Goal: Information Seeking & Learning: Learn about a topic

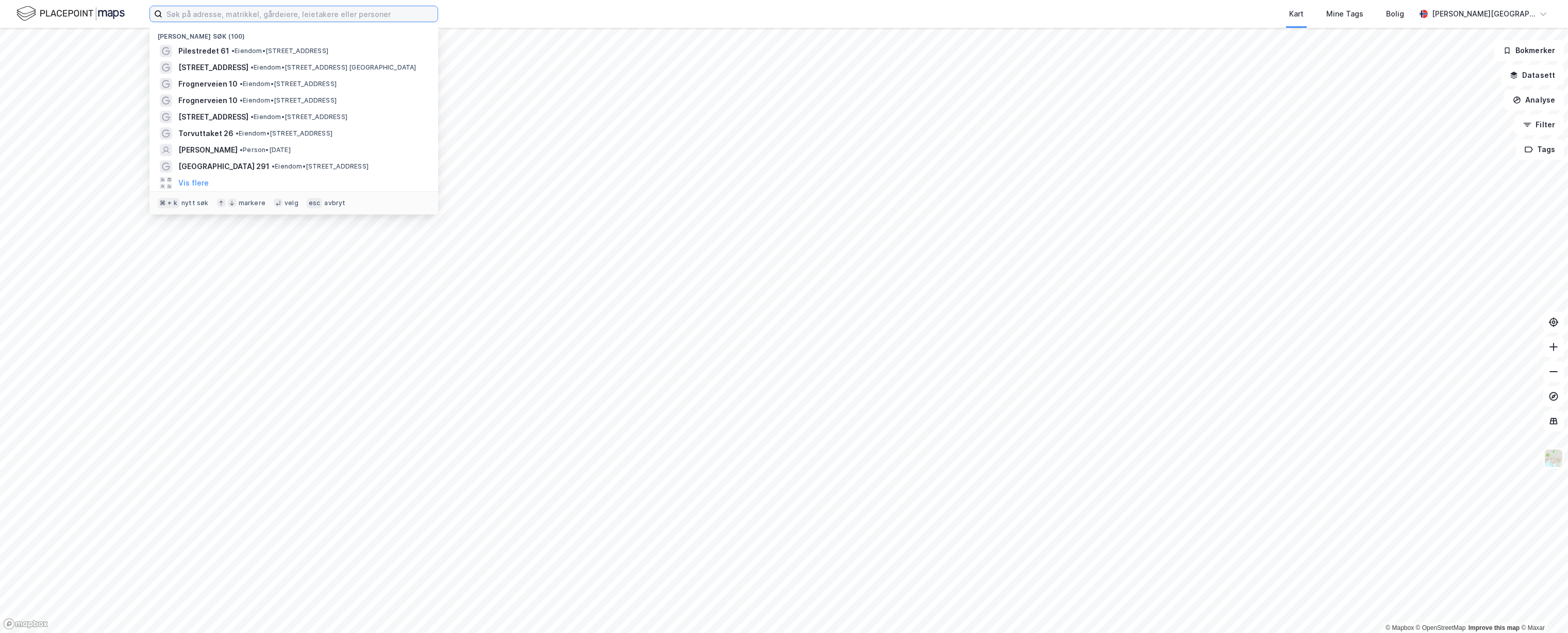
click at [410, 19] on input at bounding box center [299, 14] width 275 height 16
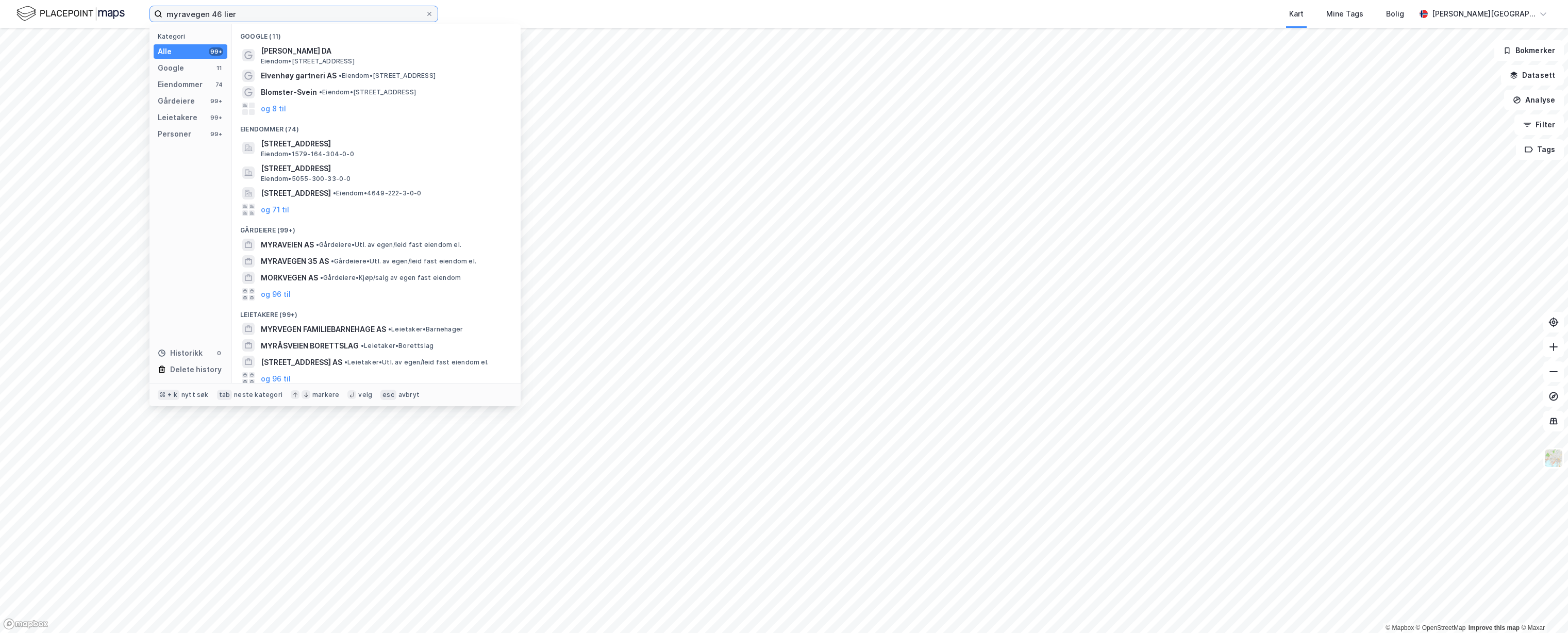
click at [198, 17] on input "myravegen 46 lier" at bounding box center [293, 14] width 263 height 16
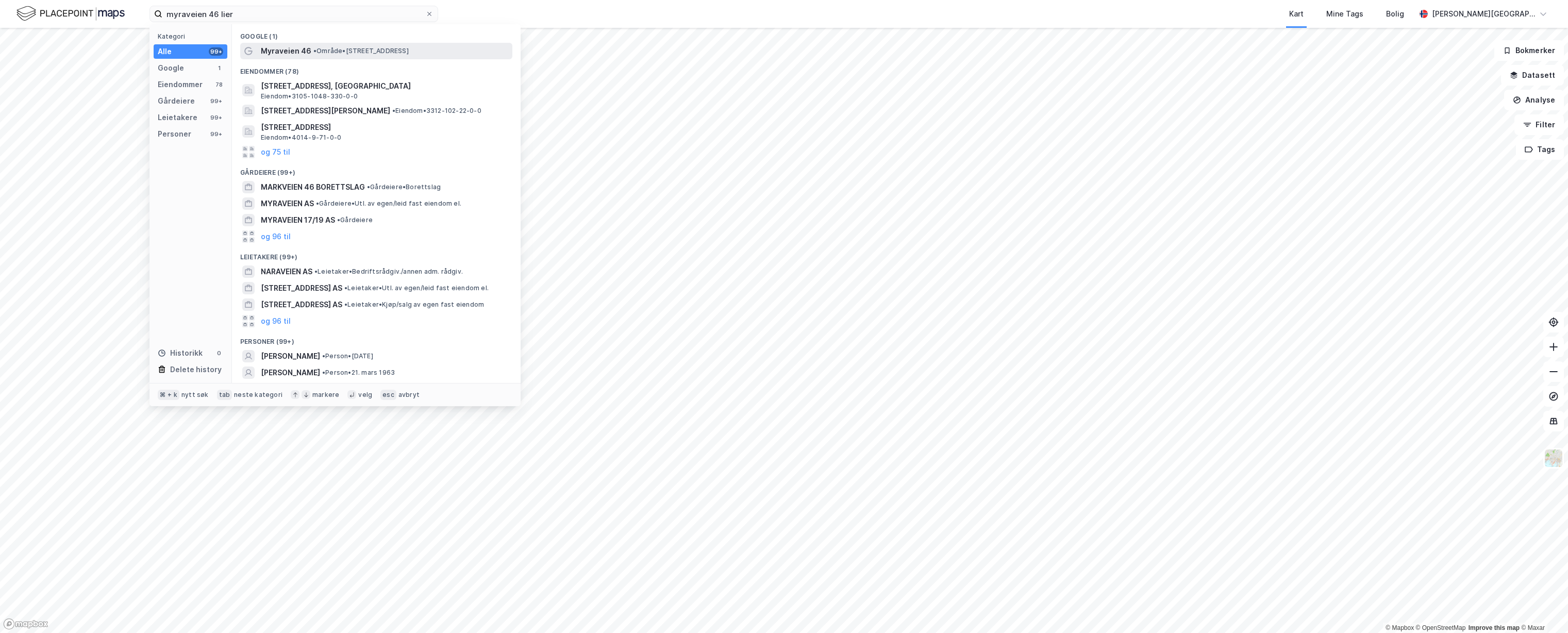
click at [285, 49] on span "Myraveien 46" at bounding box center [286, 51] width 51 height 12
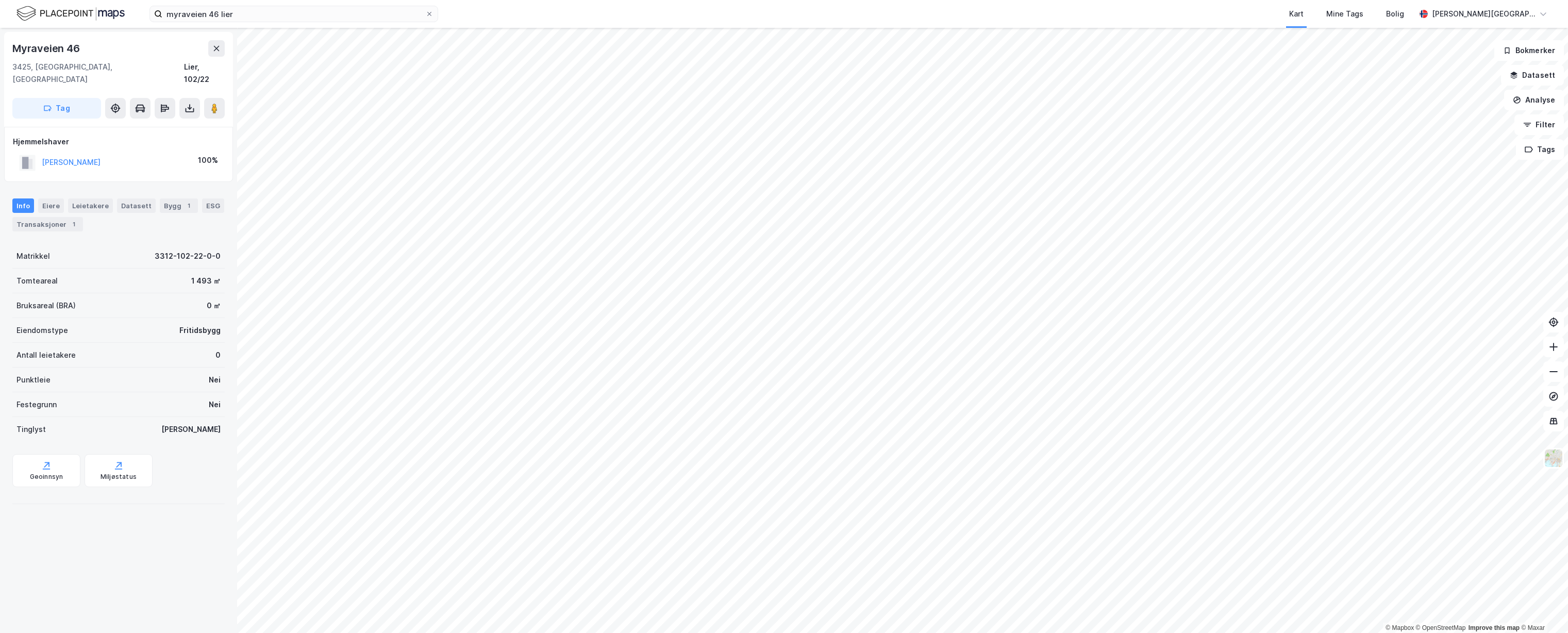
click at [66, 46] on div "Myraveien 46" at bounding box center [47, 48] width 70 height 16
click at [46, 48] on div "Myraveien 46" at bounding box center [47, 48] width 70 height 16
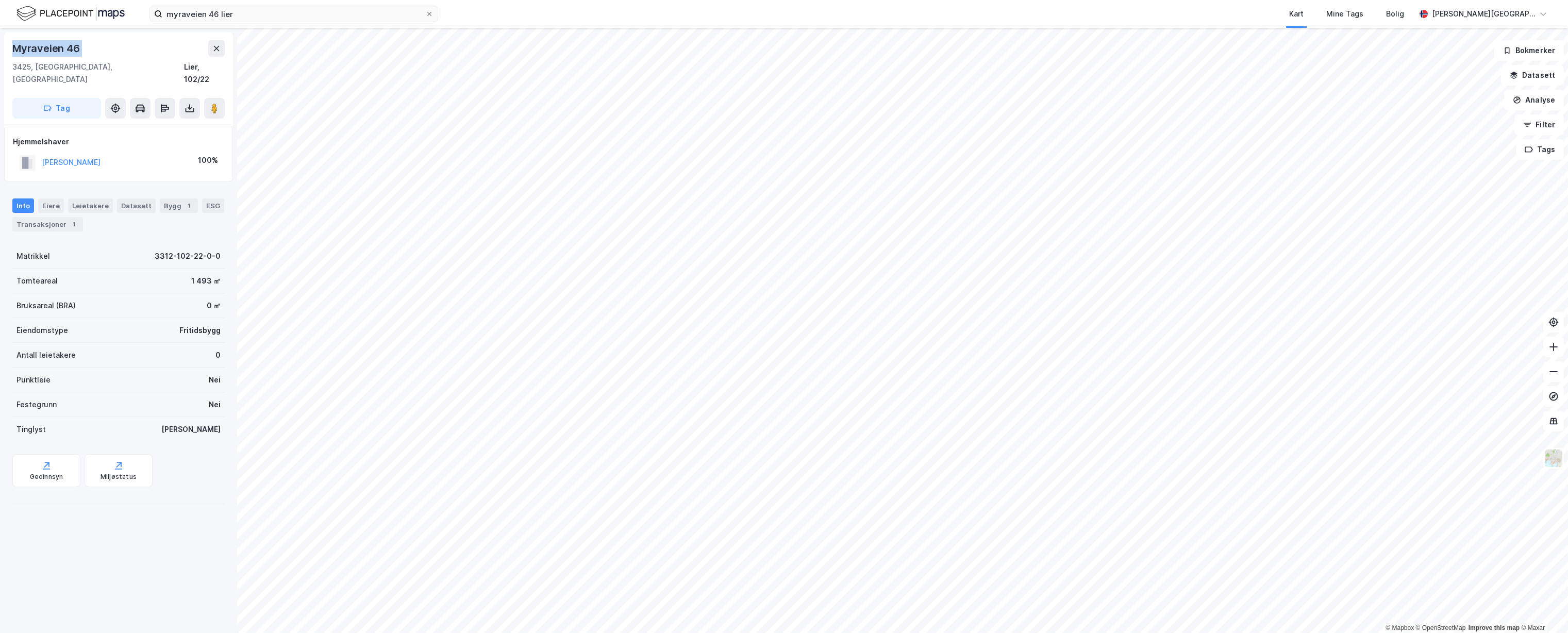
click at [46, 47] on div "Myraveien 46" at bounding box center [47, 48] width 70 height 16
copy div "Myraveien 46"
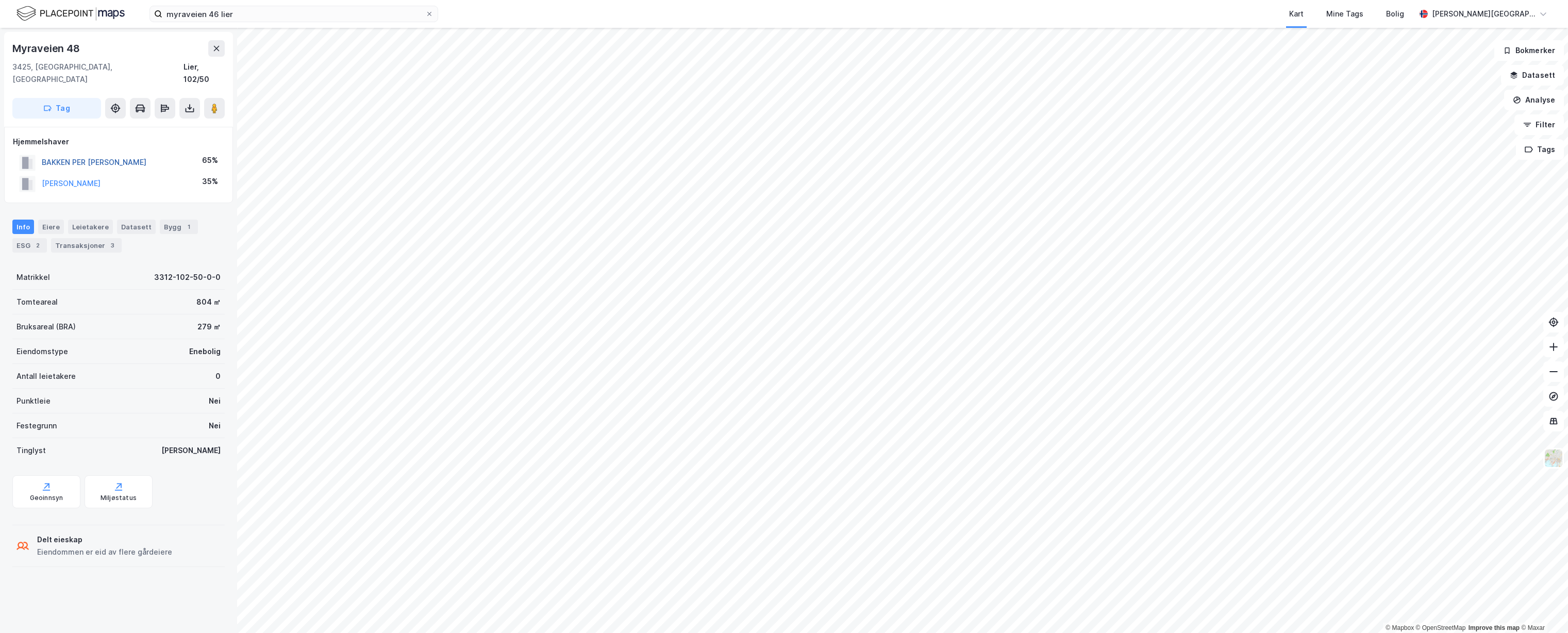
click at [0, 0] on button "BAKKEN PER [PERSON_NAME]" at bounding box center [0, 0] width 0 height 0
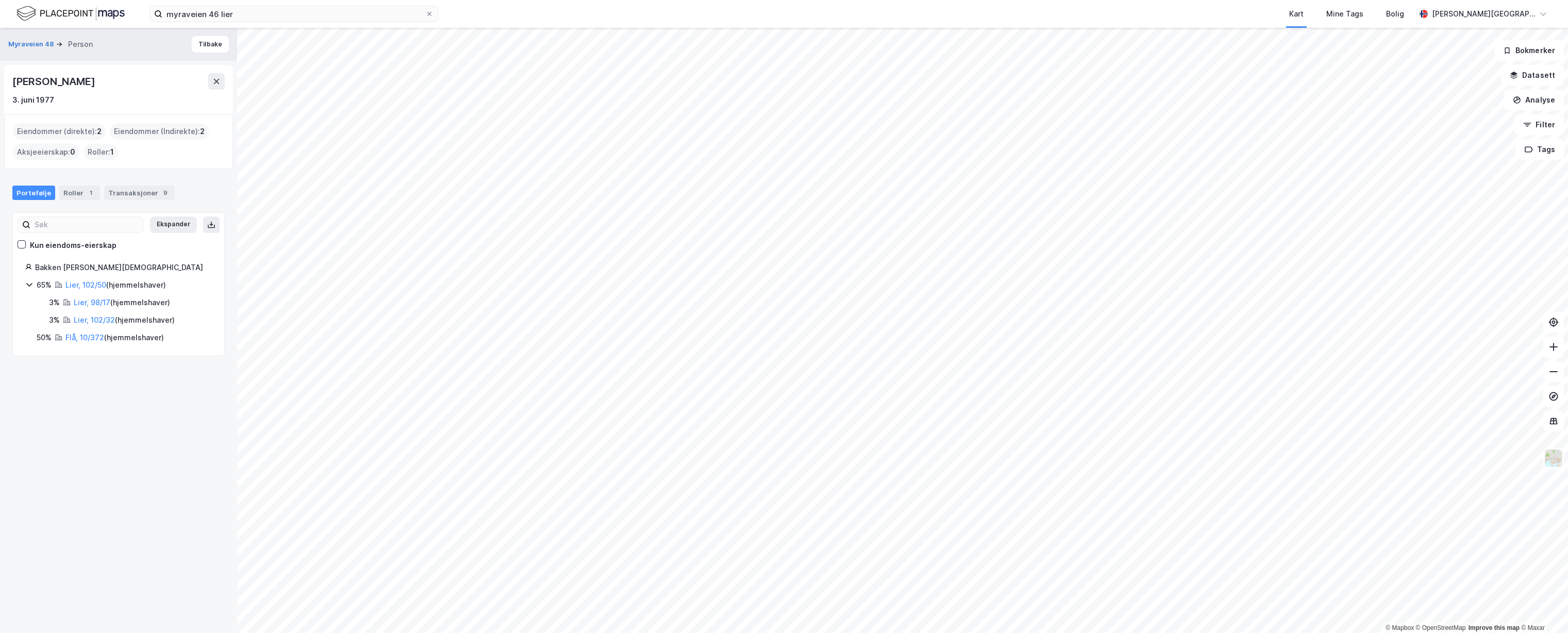
click at [86, 76] on div "[PERSON_NAME]" at bounding box center [54, 81] width 84 height 16
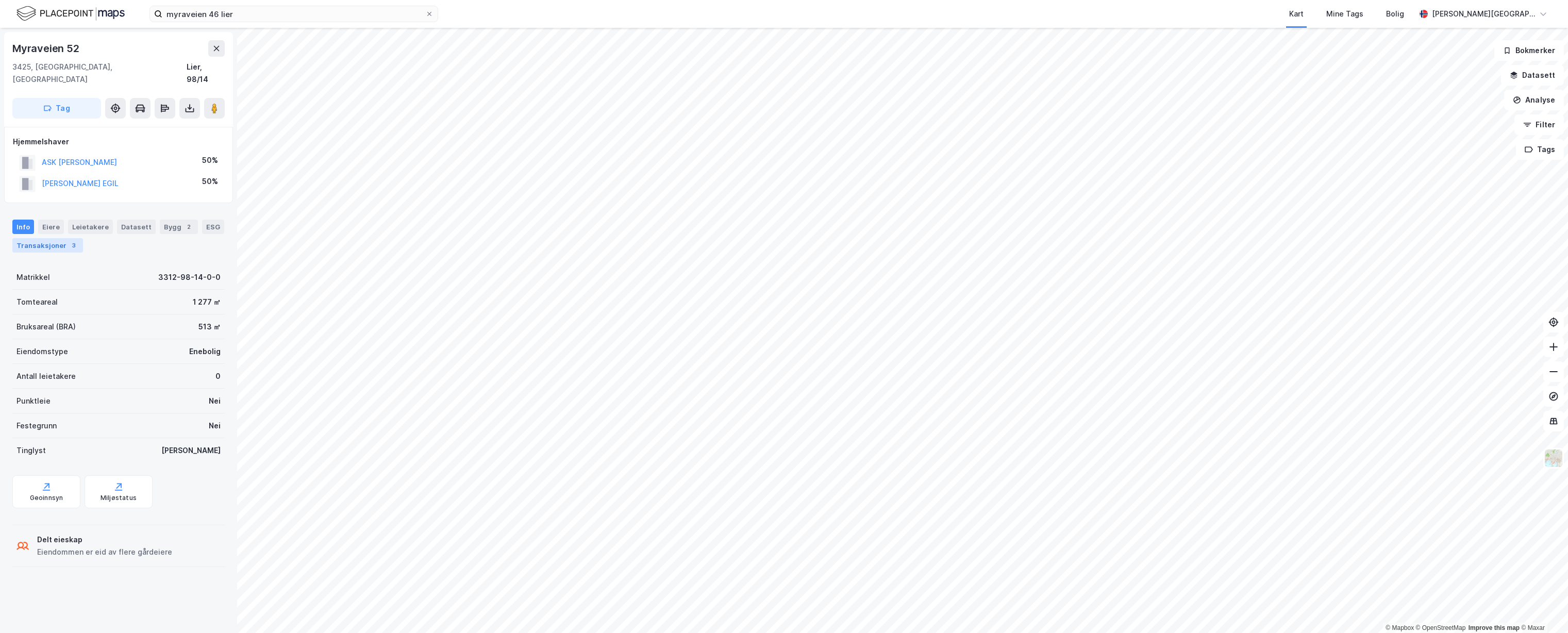
click at [57, 238] on div "Transaksjoner 3" at bounding box center [47, 245] width 70 height 14
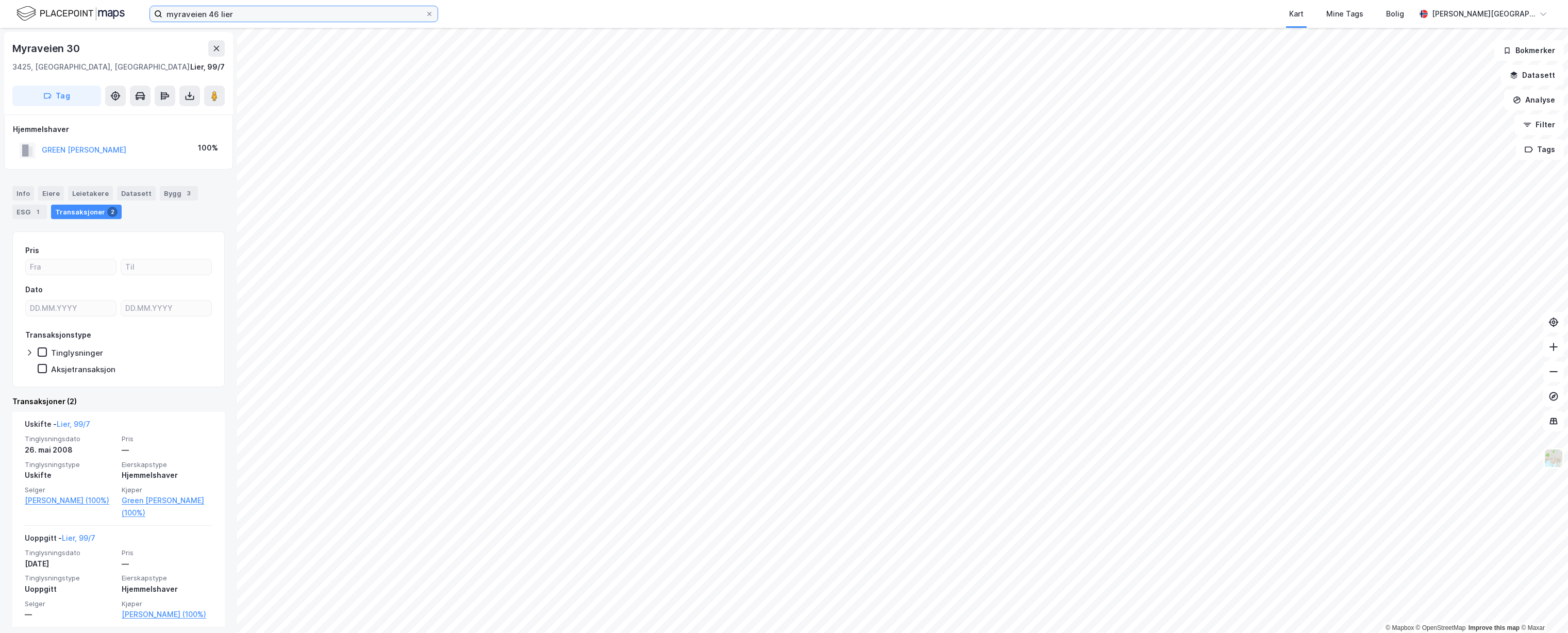
click at [216, 10] on input "myraveien 46 lier" at bounding box center [293, 14] width 263 height 16
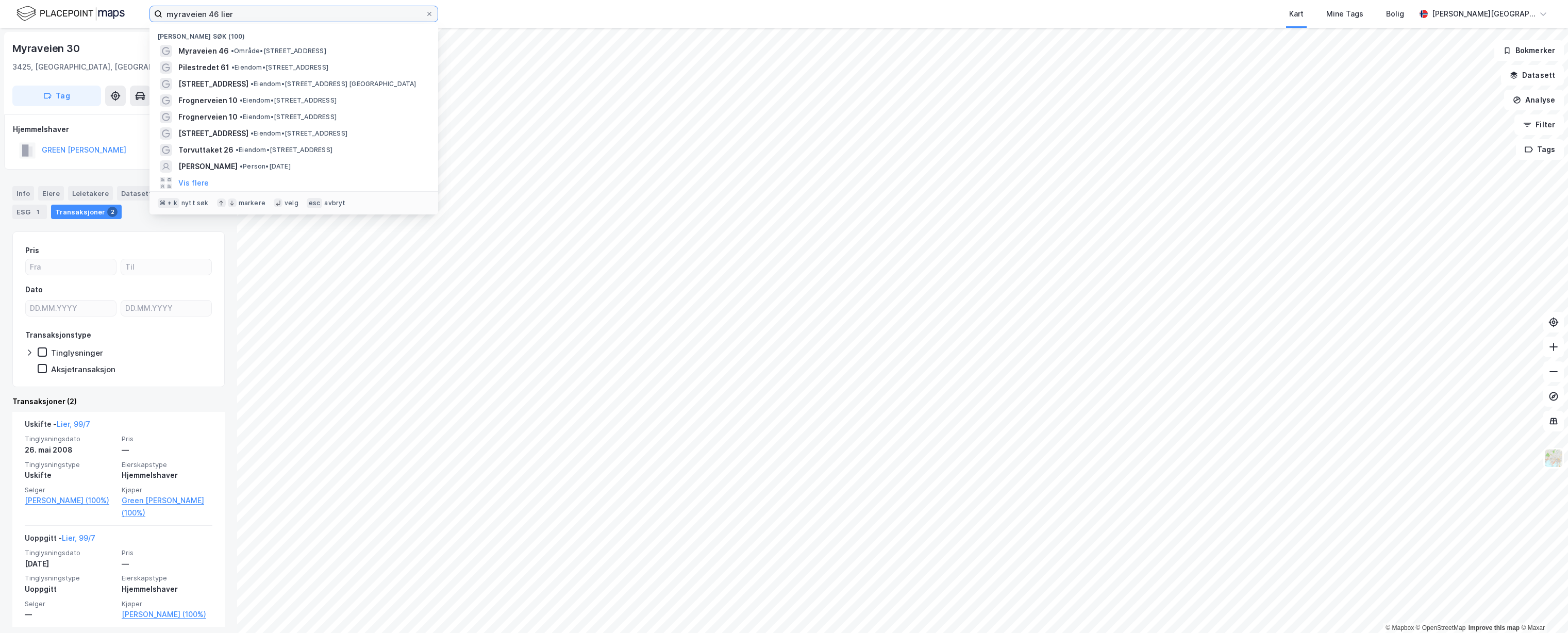
click at [216, 10] on input "myraveien 46 lier" at bounding box center [293, 14] width 263 height 16
click at [212, 9] on input "myraveien 46 lier" at bounding box center [293, 14] width 263 height 16
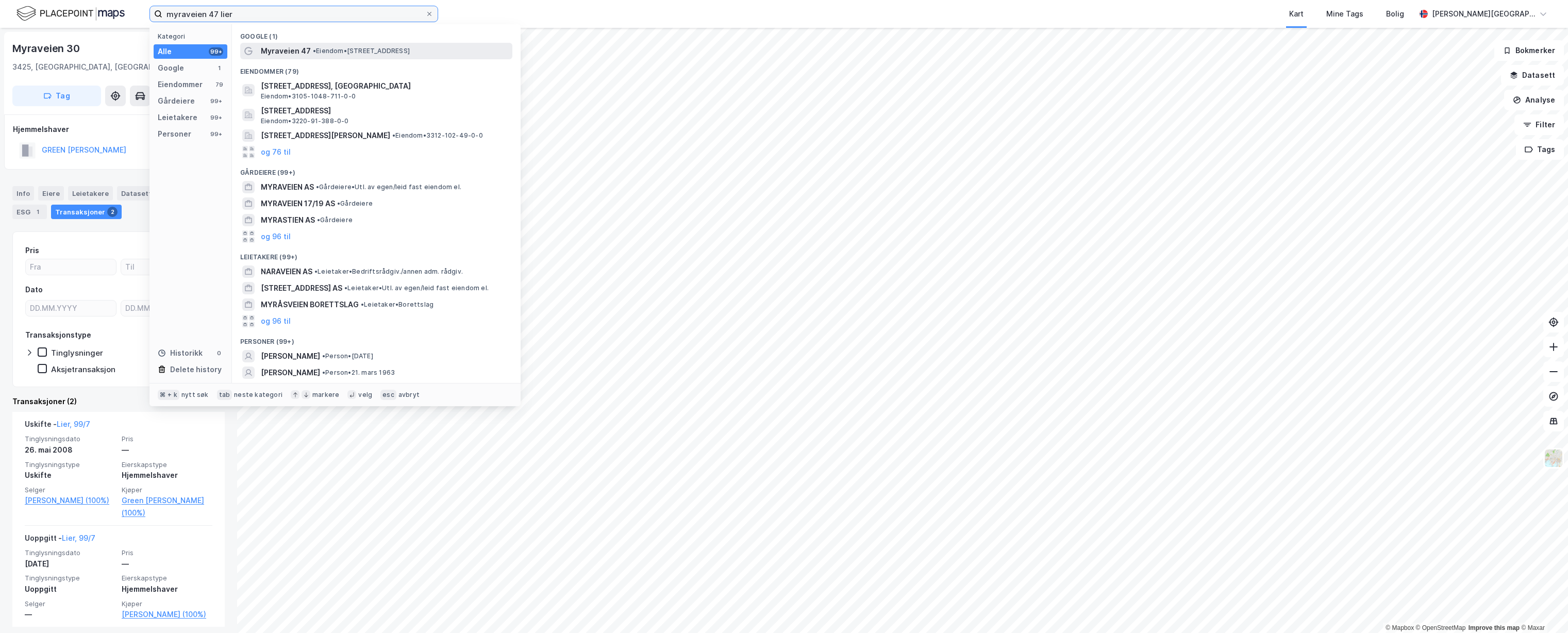
type input "myraveien 47 lier"
click at [263, 45] on span "Myraveien 47" at bounding box center [286, 51] width 50 height 12
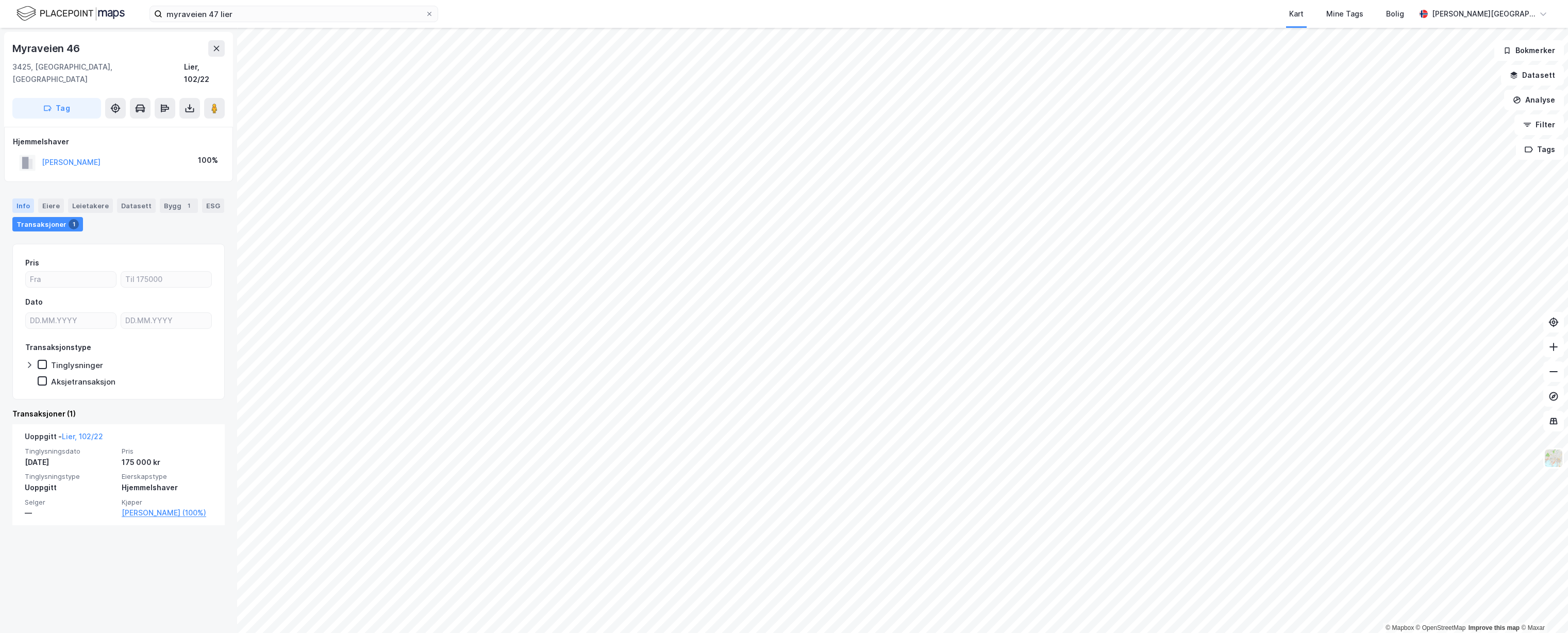
click at [26, 199] on div "Info" at bounding box center [23, 205] width 22 height 14
